Goal: Transaction & Acquisition: Purchase product/service

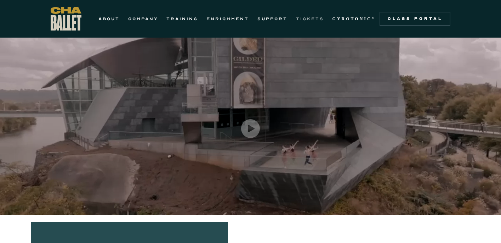
click at [299, 18] on link "TICKETS" at bounding box center [310, 19] width 28 height 8
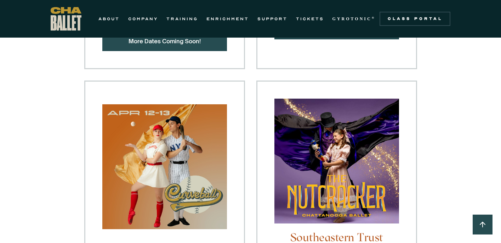
scroll to position [520, 0]
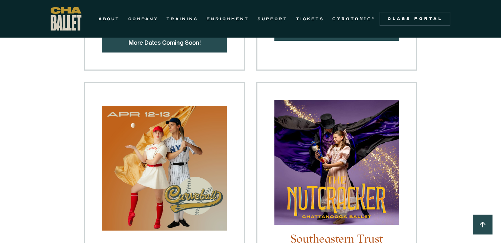
click at [43, 90] on div "25-26 Tour [GEOGRAPHIC_DATA], [GEOGRAPHIC_DATA] [GEOGRAPHIC_DATA], [GEOGRAPHIC_…" at bounding box center [250, 235] width 501 height 1160
click at [320, 163] on img at bounding box center [336, 166] width 125 height 132
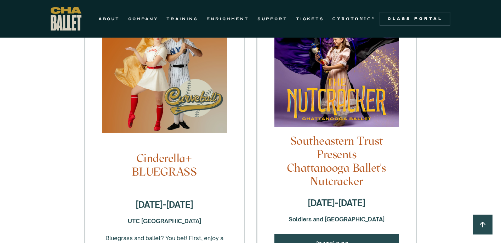
scroll to position [618, 0]
